Goal: Task Accomplishment & Management: Use online tool/utility

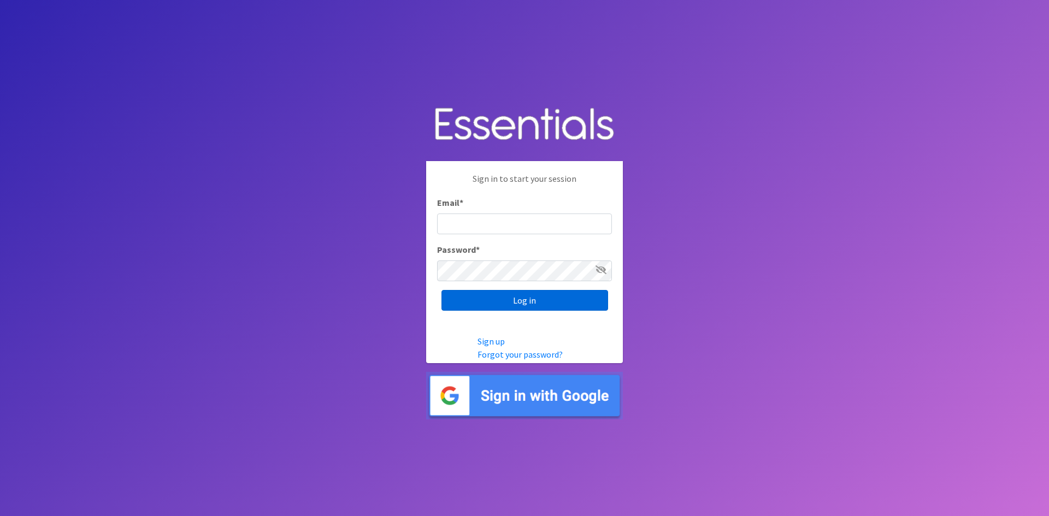
type input "[EMAIL_ADDRESS][DOMAIN_NAME]"
click at [545, 292] on input "Log in" at bounding box center [525, 300] width 167 height 21
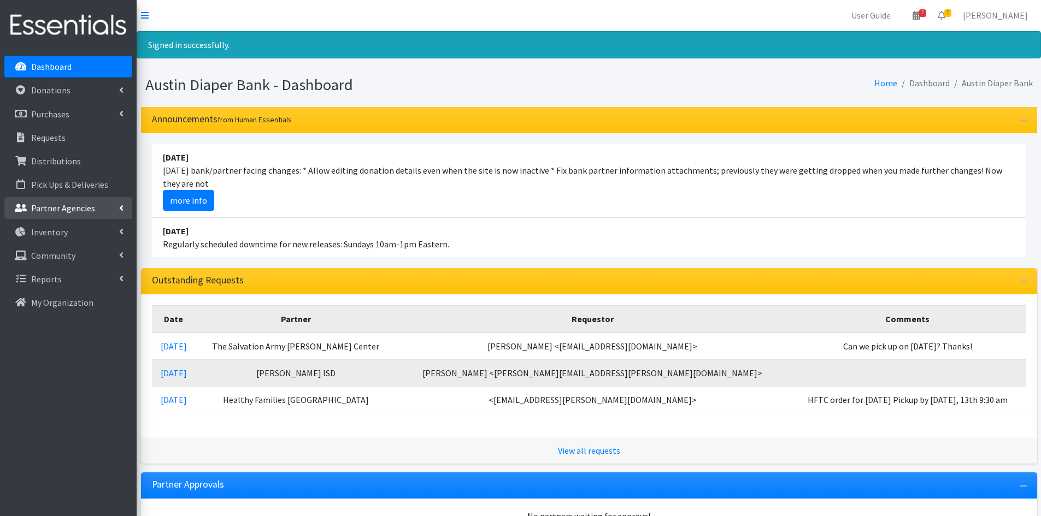
click at [92, 210] on p "Partner Agencies" at bounding box center [63, 208] width 64 height 11
click at [89, 225] on link "All Partners" at bounding box center [68, 232] width 128 height 22
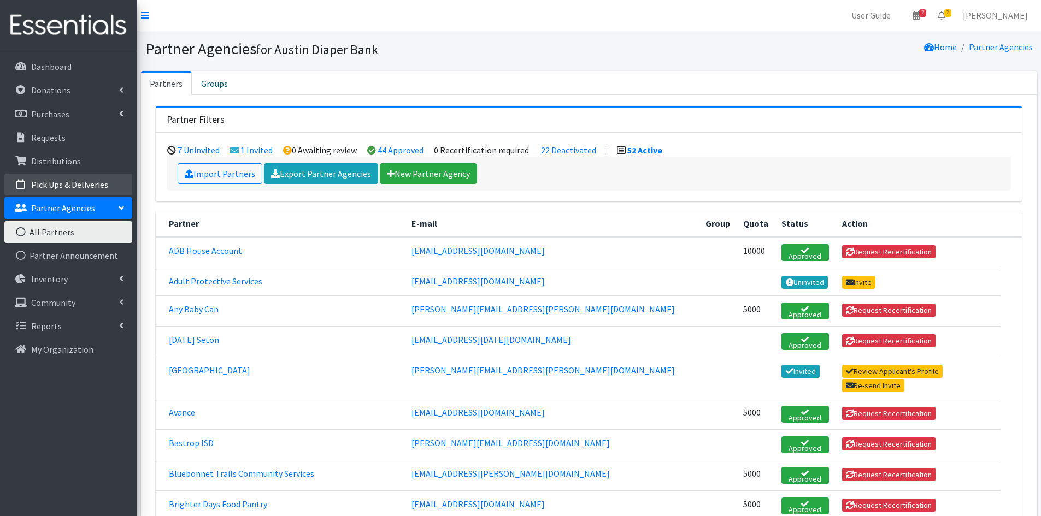
click at [95, 183] on p "Pick Ups & Deliveries" at bounding box center [69, 184] width 77 height 11
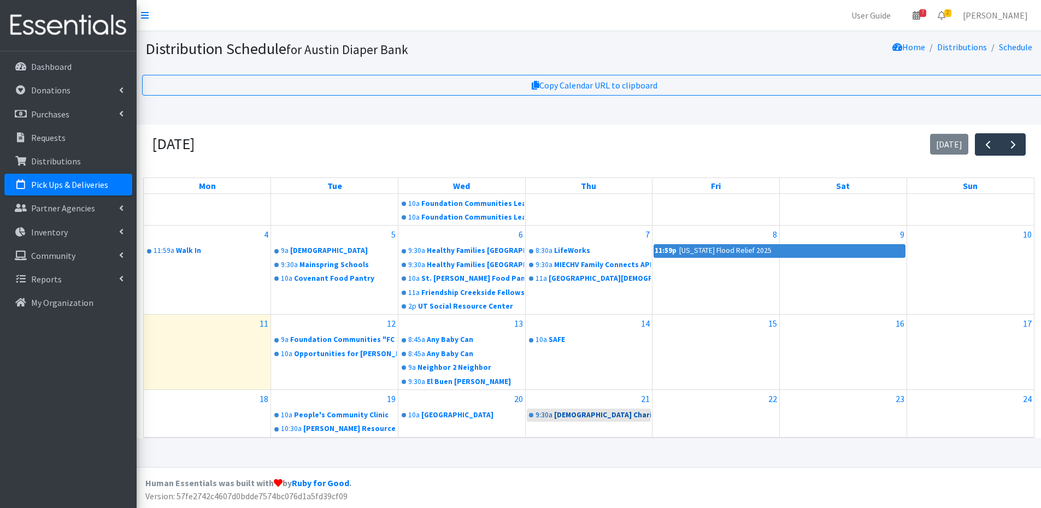
scroll to position [122, 0]
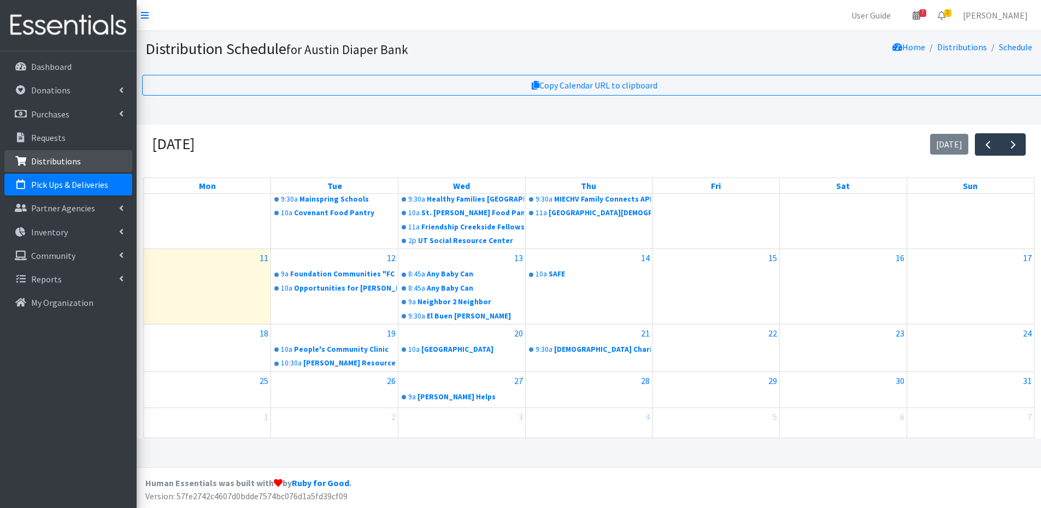
click at [84, 161] on link "Distributions" at bounding box center [68, 161] width 128 height 22
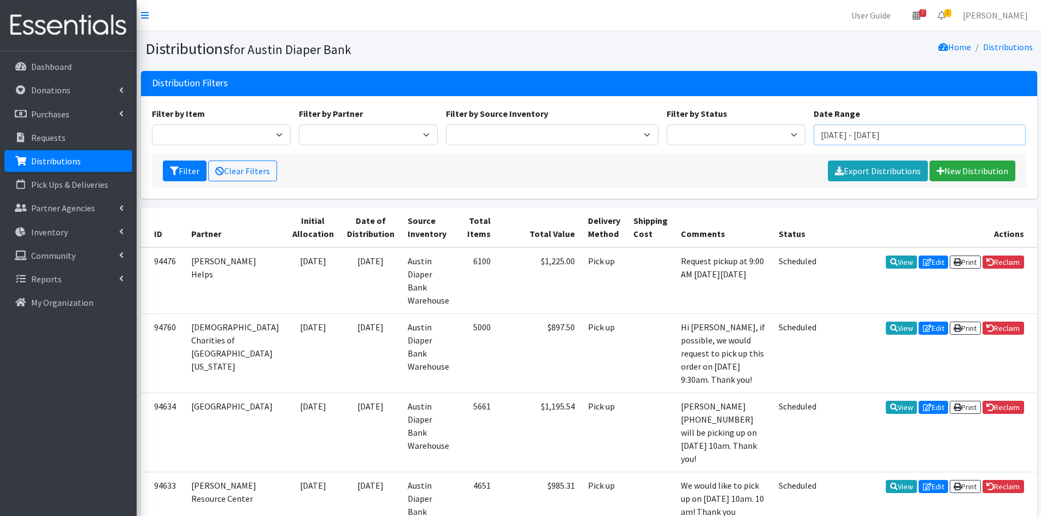
click at [838, 128] on input "June 11, 2025 - September 11, 2025" at bounding box center [920, 135] width 213 height 21
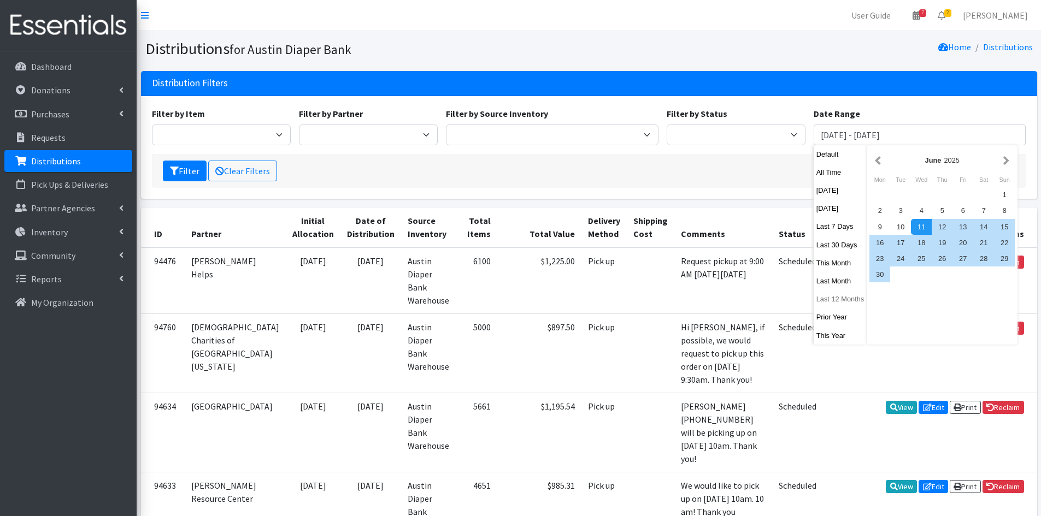
click at [845, 299] on button "Last 12 Months" at bounding box center [841, 299] width 54 height 16
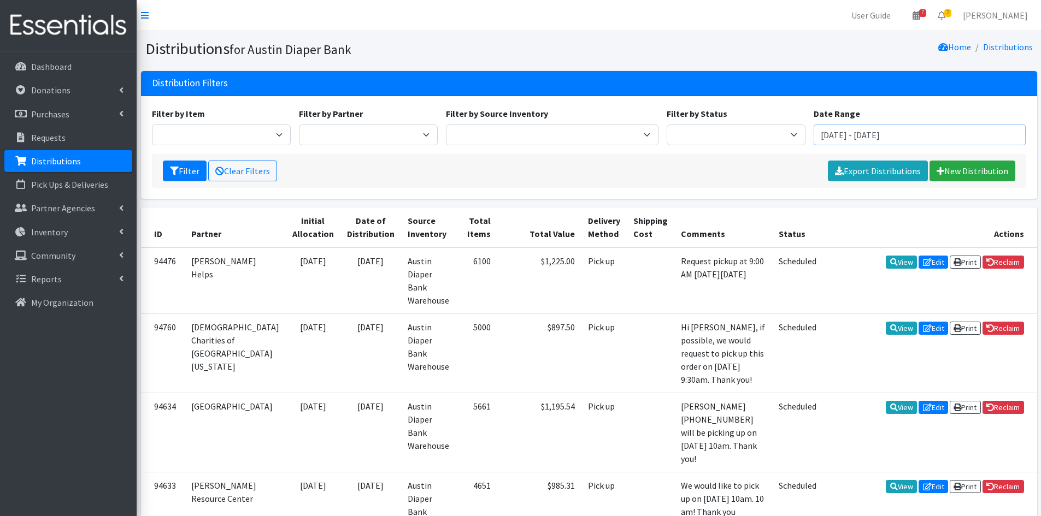
click at [878, 137] on input "August 12, 2024 - August 11, 2025" at bounding box center [920, 135] width 213 height 21
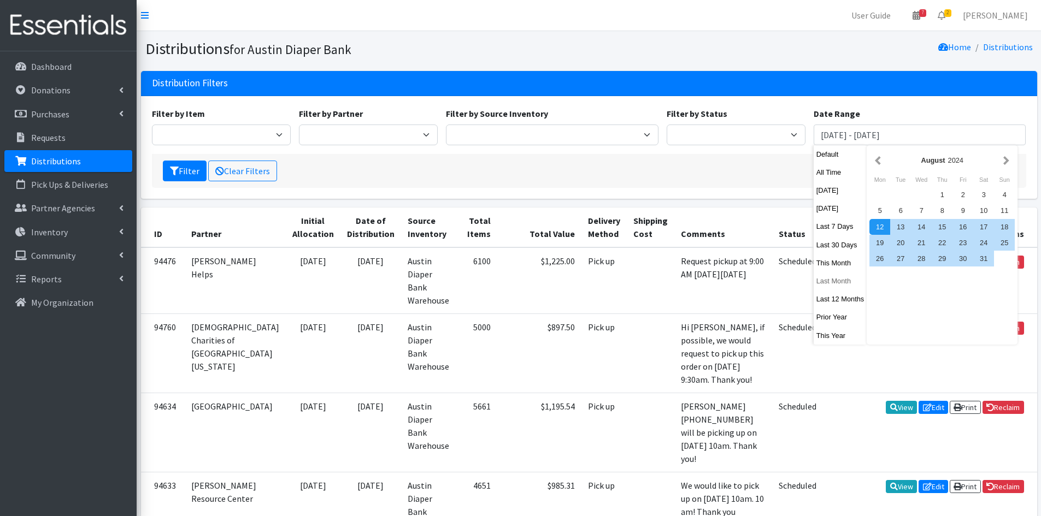
click at [838, 278] on button "Last Month" at bounding box center [841, 281] width 54 height 16
type input "[DATE] - [DATE]"
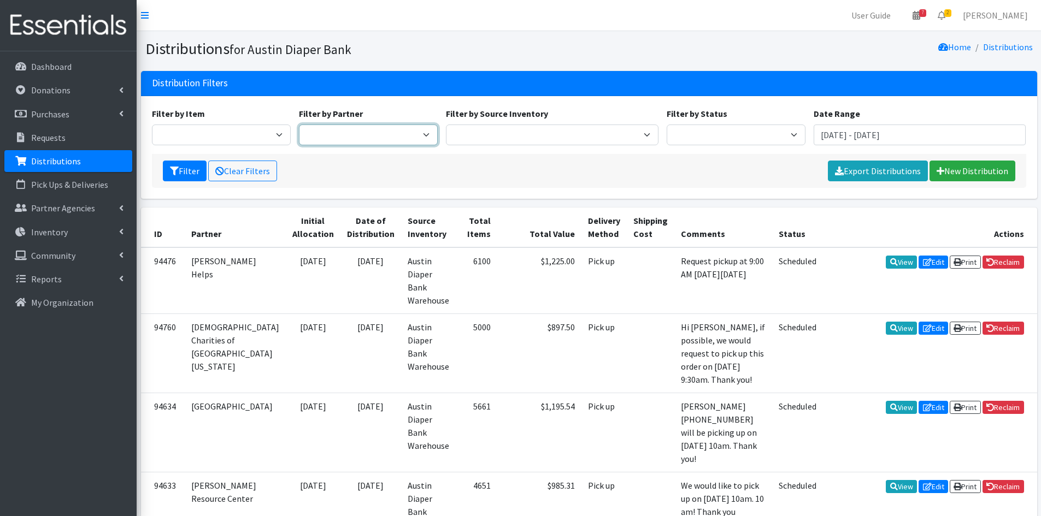
drag, startPoint x: 415, startPoint y: 133, endPoint x: 422, endPoint y: 143, distance: 12.1
click at [415, 133] on select "ADB House Account Adult Protective Services Any Baby Can [DATE] [GEOGRAPHIC_DAT…" at bounding box center [368, 135] width 139 height 21
select select "2450"
click at [299, 125] on select "ADB House Account Adult Protective Services Any Baby Can [DATE] [GEOGRAPHIC_DAT…" at bounding box center [368, 135] width 139 height 21
click at [185, 162] on button "Filter" at bounding box center [185, 171] width 44 height 21
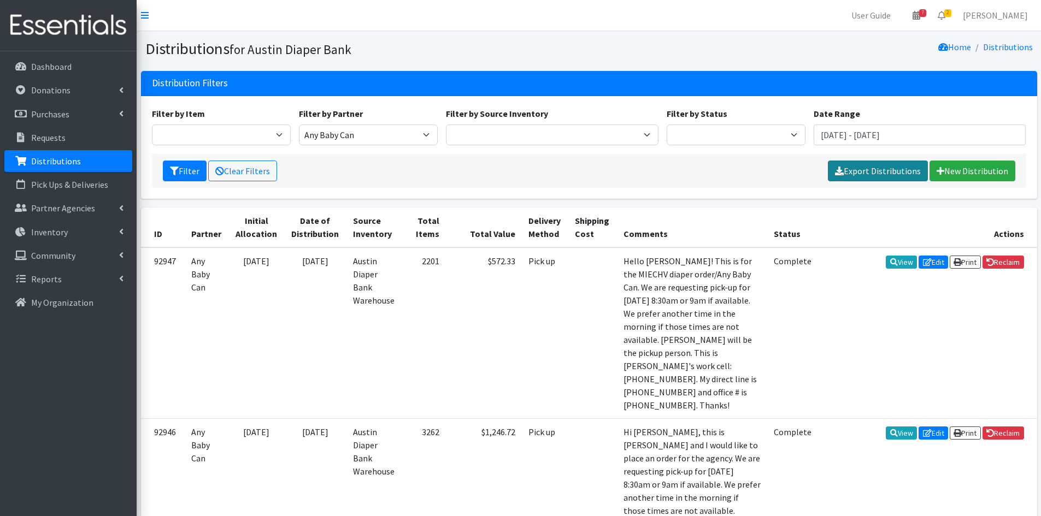
click at [892, 169] on link "Export Distributions" at bounding box center [878, 171] width 100 height 21
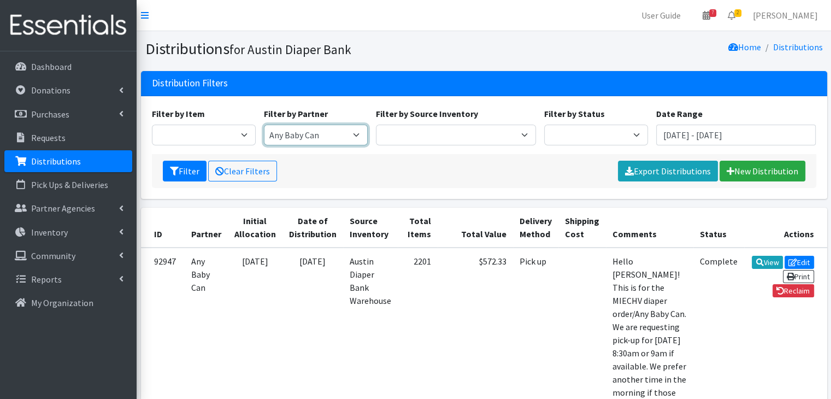
click at [321, 143] on select "ADB House Account Adult Protective Services Any Baby Can [DATE] [GEOGRAPHIC_DAT…" at bounding box center [316, 135] width 104 height 21
select select "185"
click at [264, 125] on select "ADB House Account Adult Protective Services Any Baby Can [DATE] [GEOGRAPHIC_DAT…" at bounding box center [316, 135] width 104 height 21
click at [323, 139] on select "ADB House Account Adult Protective Services Any Baby Can [DATE] [GEOGRAPHIC_DAT…" at bounding box center [316, 135] width 104 height 21
click at [264, 125] on select "ADB House Account Adult Protective Services Any Baby Can [DATE] [GEOGRAPHIC_DAT…" at bounding box center [316, 135] width 104 height 21
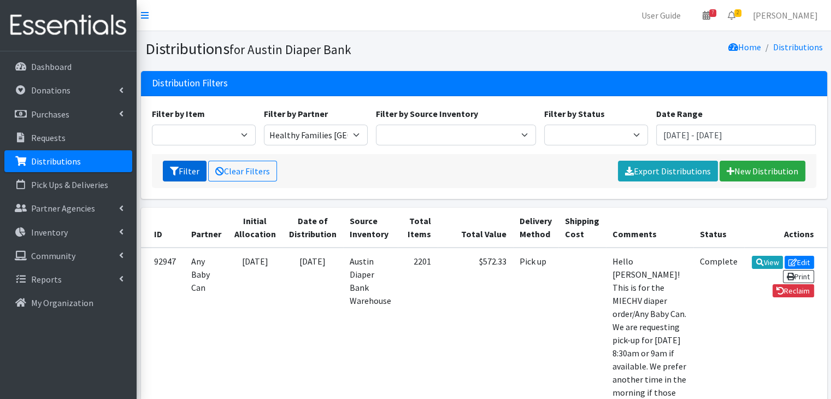
click at [180, 169] on button "Filter" at bounding box center [185, 171] width 44 height 21
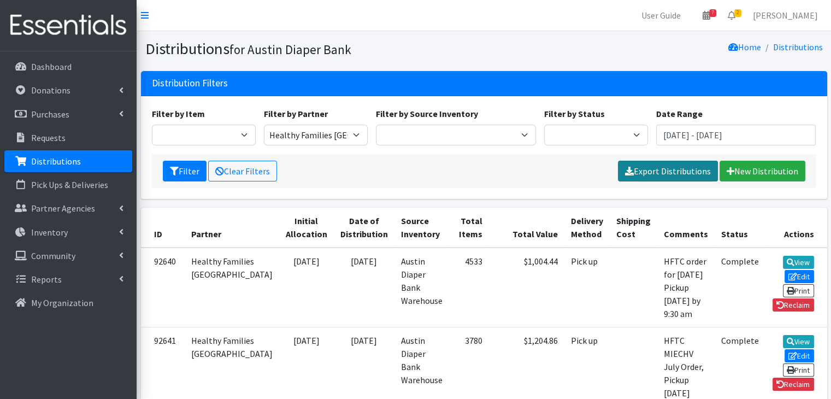
click at [638, 170] on link "Export Distributions" at bounding box center [668, 171] width 100 height 21
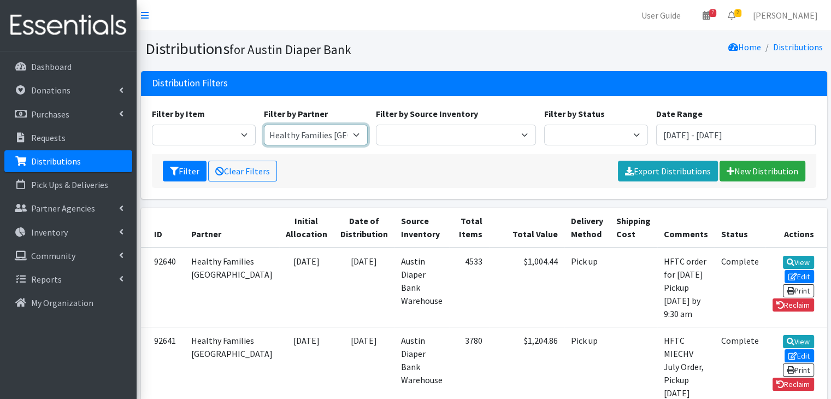
click at [332, 129] on select "ADB House Account Adult Protective Services Any Baby Can Ascension Seton Austin…" at bounding box center [316, 135] width 104 height 21
select select "162"
click at [264, 125] on select "ADB House Account Adult Protective Services Any Baby Can Ascension Seton Austin…" at bounding box center [316, 135] width 104 height 21
click at [196, 171] on button "Filter" at bounding box center [185, 171] width 44 height 21
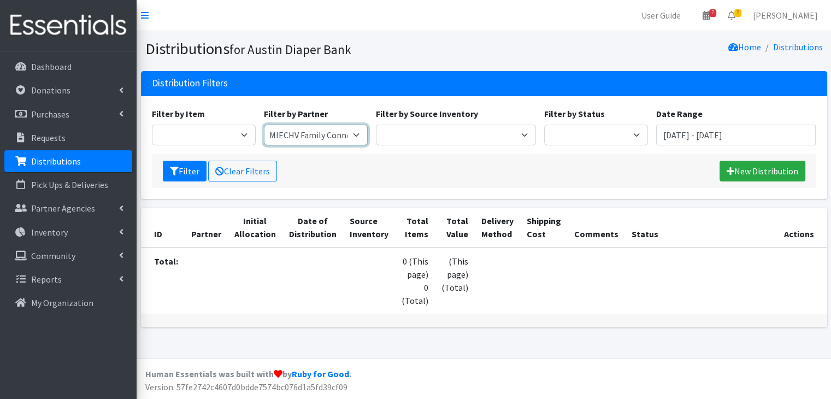
click at [358, 137] on select "ADB House Account Adult Protective Services Any Baby Can [DATE] [GEOGRAPHIC_DAT…" at bounding box center [316, 135] width 104 height 21
click at [192, 171] on button "Filter" at bounding box center [185, 171] width 44 height 21
click at [750, 130] on input "[DATE] - [DATE]" at bounding box center [736, 135] width 160 height 21
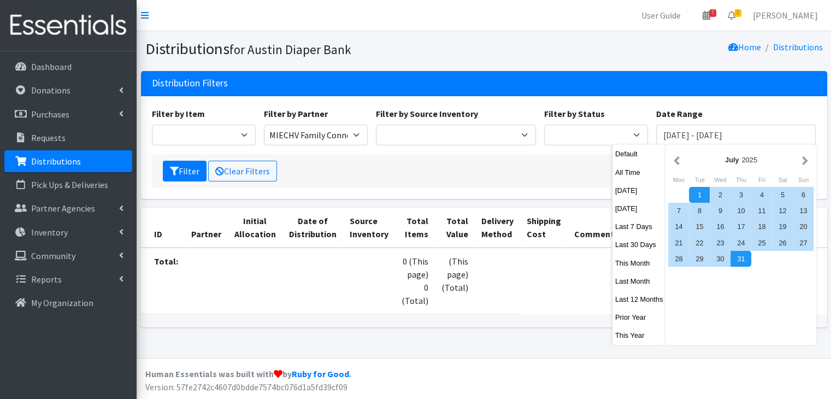
click at [683, 151] on div "July 2025" at bounding box center [740, 160] width 145 height 25
click at [673, 158] on button "button" at bounding box center [676, 160] width 11 height 14
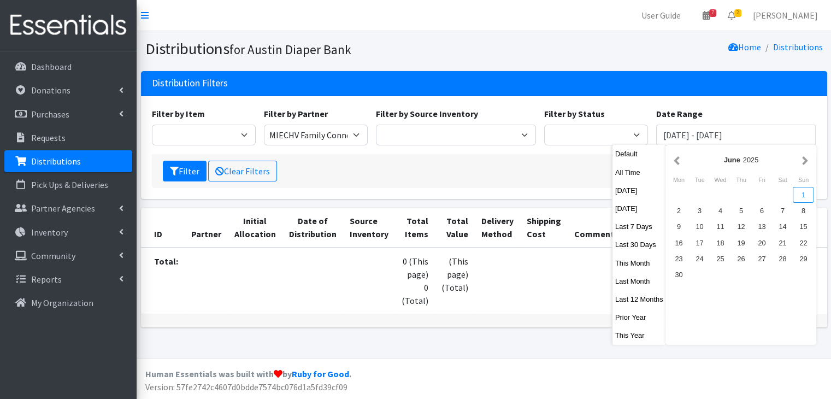
click at [802, 194] on div "1" at bounding box center [803, 195] width 21 height 16
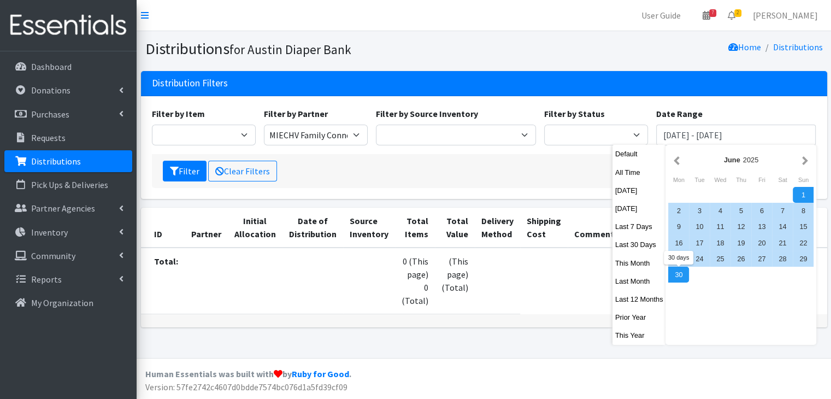
click at [685, 274] on div "30" at bounding box center [678, 275] width 21 height 16
type input "[DATE] - [DATE]"
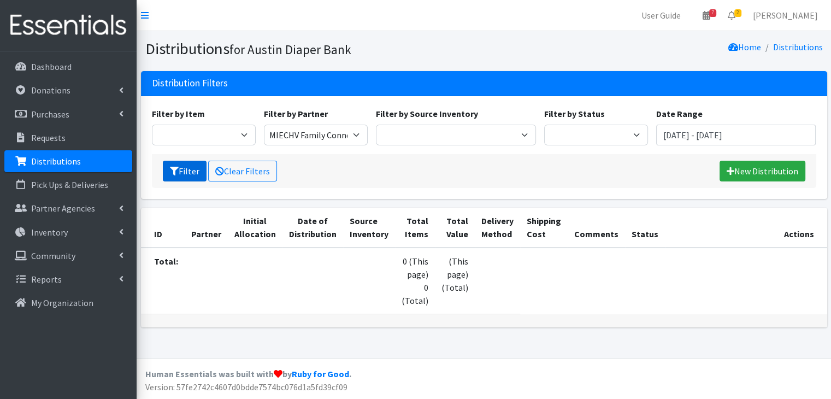
click at [186, 170] on button "Filter" at bounding box center [185, 171] width 44 height 21
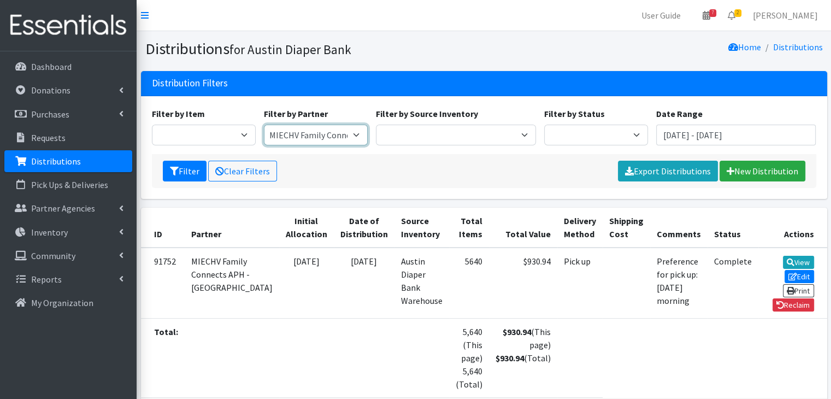
click at [339, 136] on select "ADB House Account Adult Protective Services Any Baby Can [DATE] [GEOGRAPHIC_DAT…" at bounding box center [316, 135] width 104 height 21
select select "2450"
click at [264, 125] on select "ADB House Account Adult Protective Services Any Baby Can [DATE] [GEOGRAPHIC_DAT…" at bounding box center [316, 135] width 104 height 21
click at [179, 163] on button "Filter" at bounding box center [185, 171] width 44 height 21
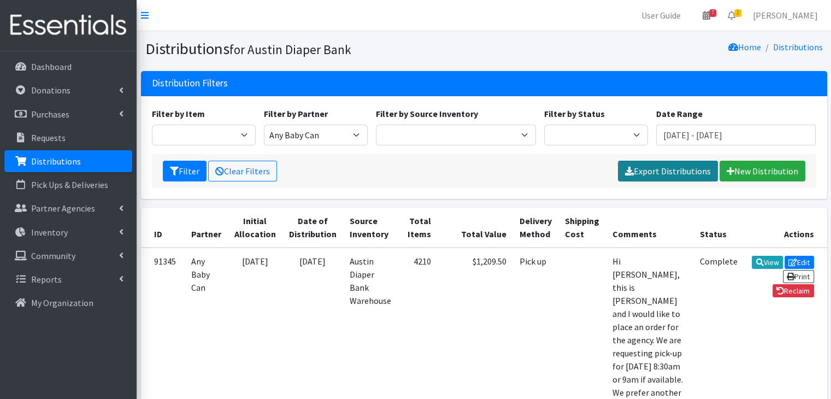
click at [646, 175] on link "Export Distributions" at bounding box center [668, 171] width 100 height 21
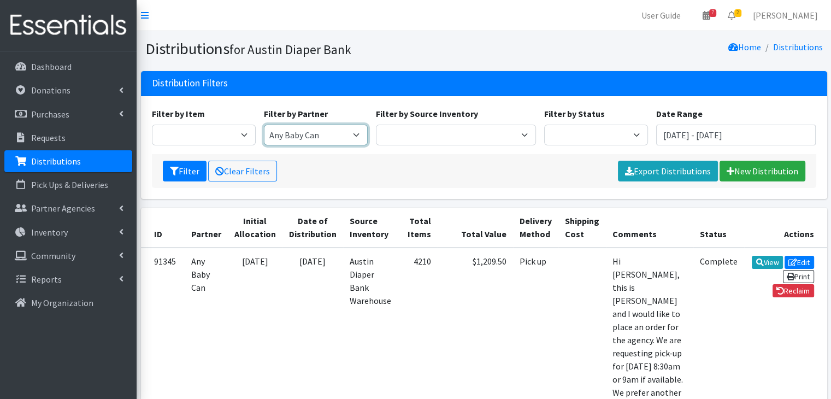
click at [341, 140] on select "ADB House Account Adult Protective Services Any Baby Can [DATE] [GEOGRAPHIC_DAT…" at bounding box center [316, 135] width 104 height 21
select select "185"
click at [264, 125] on select "ADB House Account Adult Protective Services Any Baby Can [DATE] [GEOGRAPHIC_DAT…" at bounding box center [316, 135] width 104 height 21
click at [183, 175] on button "Filter" at bounding box center [185, 171] width 44 height 21
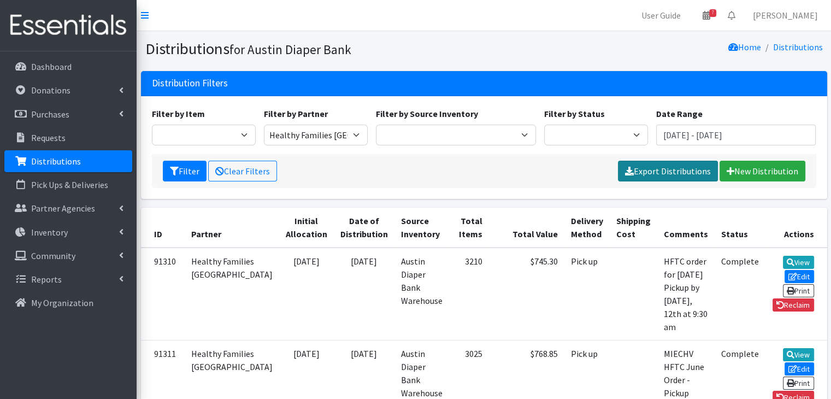
click at [664, 174] on link "Export Distributions" at bounding box center [668, 171] width 100 height 21
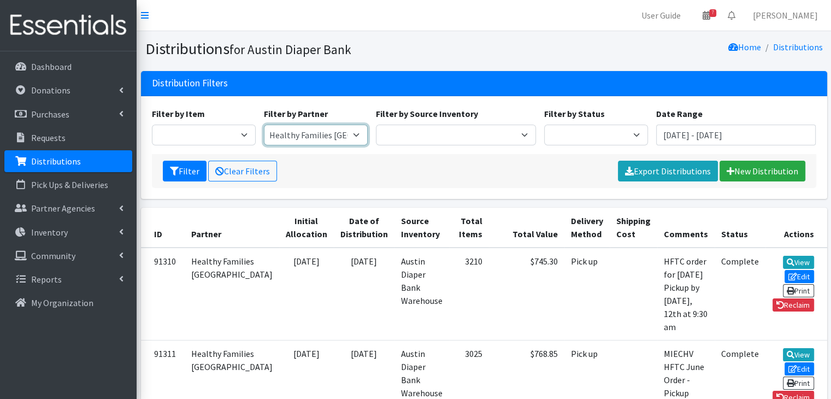
click at [297, 138] on select "ADB House Account Adult Protective Services Any Baby Can Ascension Seton Austin…" at bounding box center [316, 135] width 104 height 21
select select "162"
click at [264, 125] on select "ADB House Account Adult Protective Services Any Baby Can Ascension Seton Austin…" at bounding box center [316, 135] width 104 height 21
click at [168, 175] on button "Filter" at bounding box center [185, 171] width 44 height 21
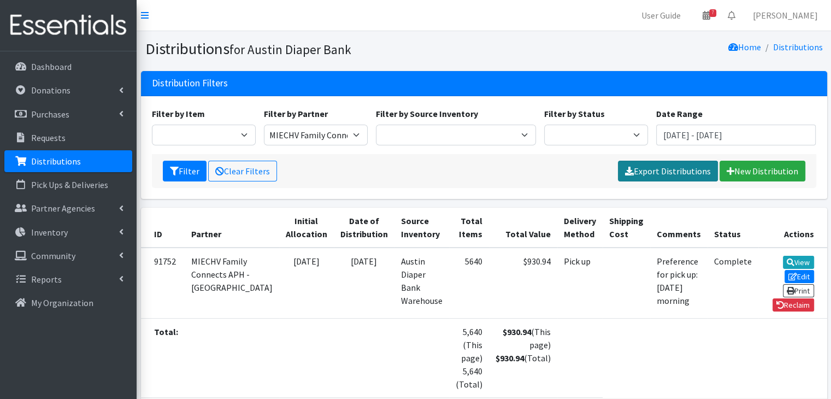
click at [650, 180] on link "Export Distributions" at bounding box center [668, 171] width 100 height 21
